Goal: Information Seeking & Learning: Learn about a topic

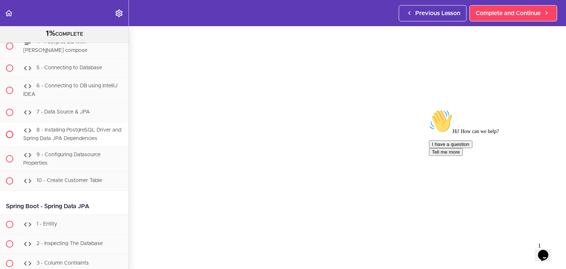
scroll to position [8082, 0]
click at [429, 109] on icon "Chat attention grabber" at bounding box center [429, 109] width 0 height 0
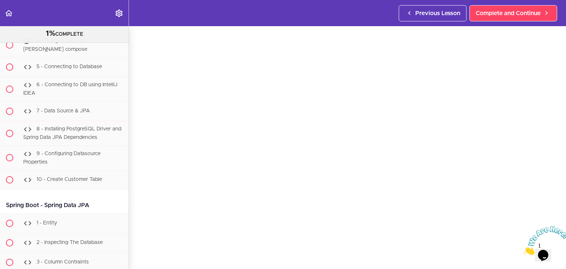
drag, startPoint x: 563, startPoint y: 228, endPoint x: 1076, endPoint y: 451, distance: 559.8
click at [523, 250] on icon "Close" at bounding box center [523, 253] width 0 height 6
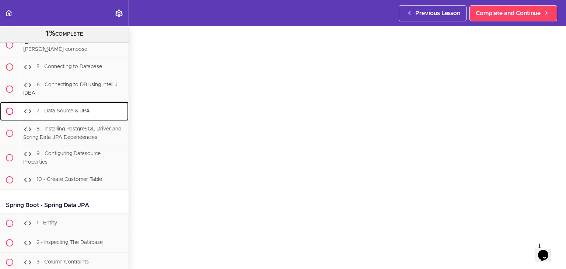
click at [92, 119] on div "7 - Data Source & JPA" at bounding box center [73, 111] width 109 height 16
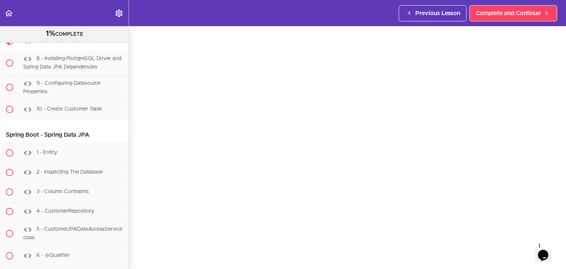
scroll to position [24, 0]
click at [57, 70] on span "8 - Installing PostgreSQL Driver and Spring Data JPA Dependencies" at bounding box center [72, 63] width 98 height 14
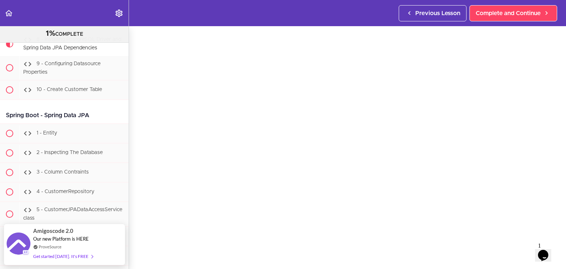
scroll to position [24, 0]
click at [60, 75] on span "9 - Configuring Datasource Properties" at bounding box center [61, 68] width 77 height 14
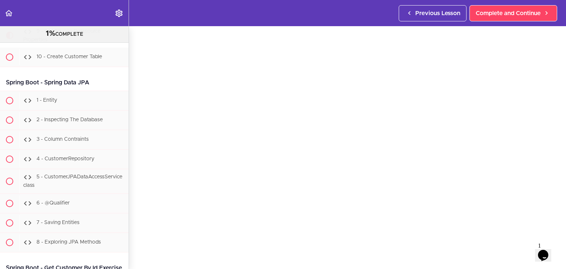
scroll to position [8188, 0]
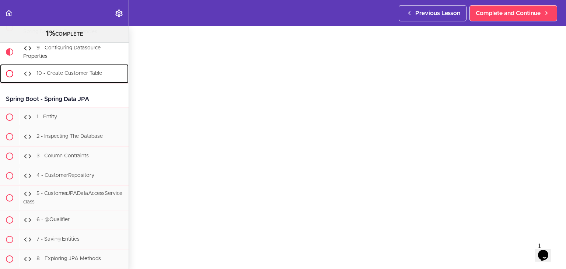
click at [63, 76] on span "10 - Create Customer Table" at bounding box center [69, 73] width 66 height 5
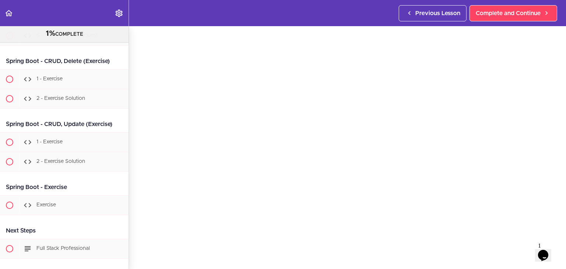
scroll to position [8626, 0]
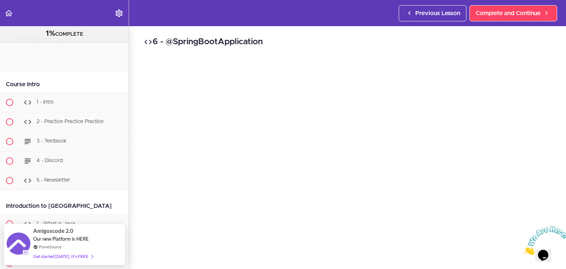
scroll to position [7168, 0]
